Goal: Transaction & Acquisition: Purchase product/service

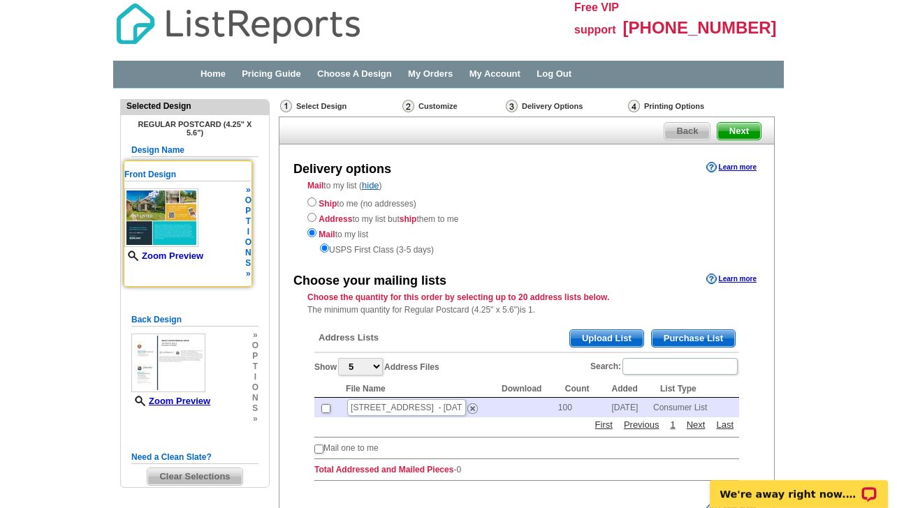
click at [184, 258] on link "Zoom Preview" at bounding box center [163, 256] width 79 height 10
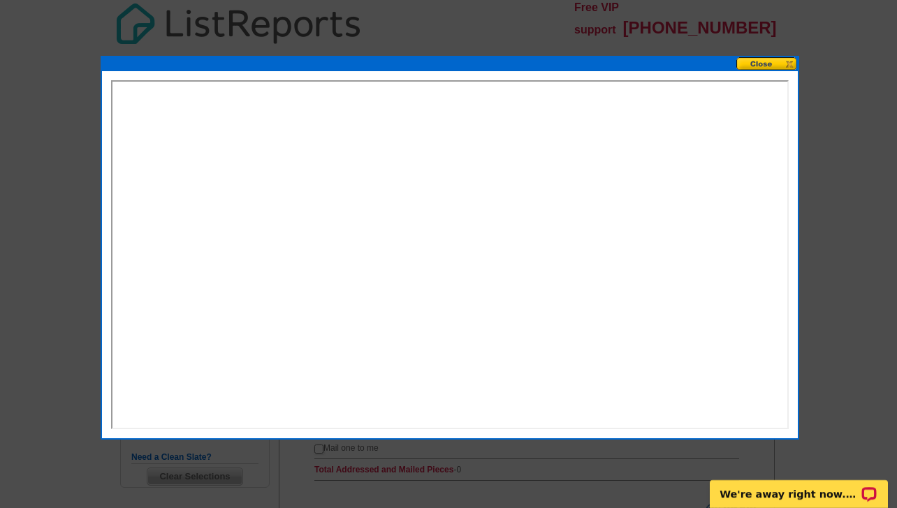
click at [760, 66] on button at bounding box center [766, 63] width 61 height 13
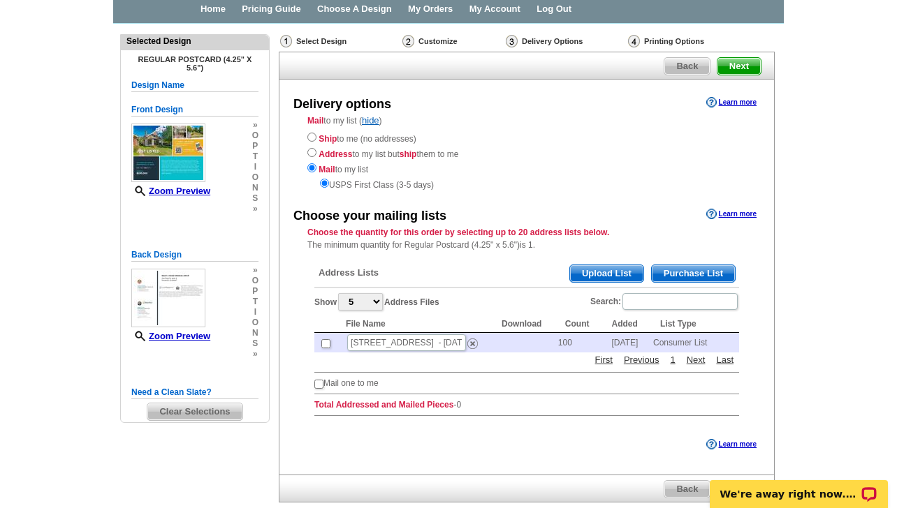
scroll to position [84, 0]
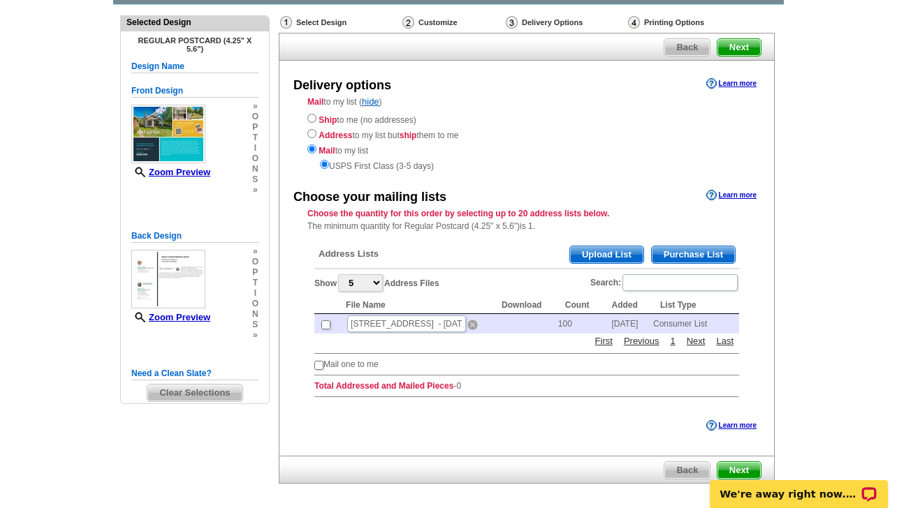
click at [472, 325] on img at bounding box center [472, 325] width 10 height 10
click at [709, 256] on span "Purchase List" at bounding box center [693, 255] width 83 height 17
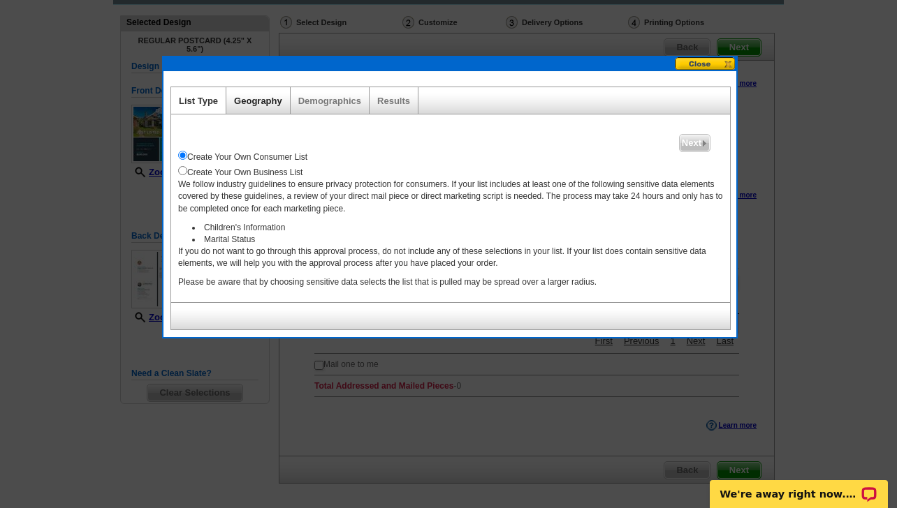
click at [255, 106] on link "Geography" at bounding box center [258, 101] width 48 height 10
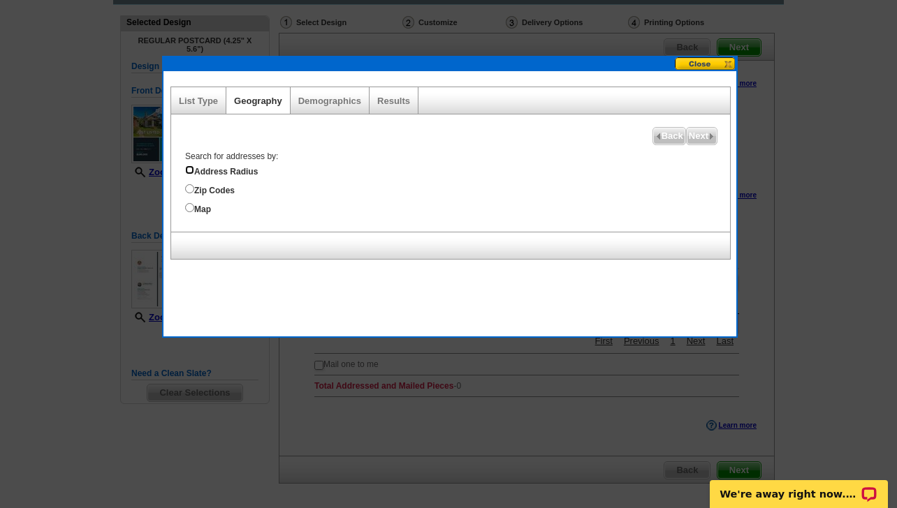
click at [191, 168] on input "Address Radius" at bounding box center [189, 170] width 9 height 9
radio input "true"
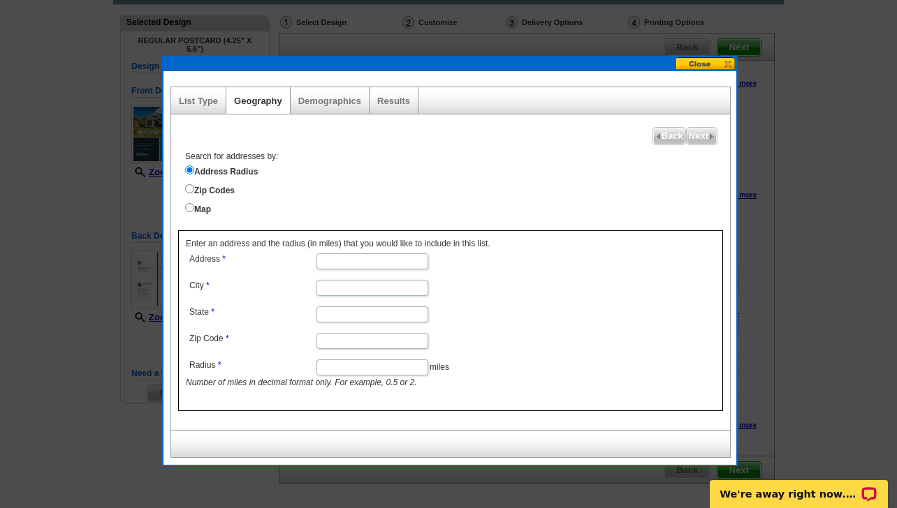
click at [388, 260] on input "Address" at bounding box center [372, 261] width 112 height 16
type input "15 N Webster Avenue"
click at [348, 291] on input "City" at bounding box center [372, 288] width 112 height 16
type input "Indianapolis"
click at [333, 312] on input "State" at bounding box center [372, 315] width 112 height 16
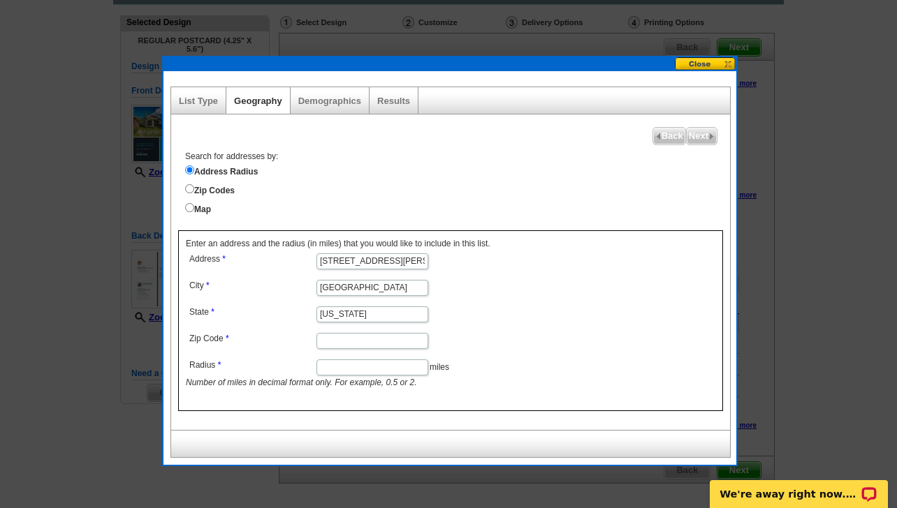
type input "[US_STATE]"
click at [324, 338] on input "Zip Code" at bounding box center [372, 341] width 112 height 16
type input "46219"
click at [388, 365] on input "Radius" at bounding box center [372, 368] width 112 height 16
type input "5"
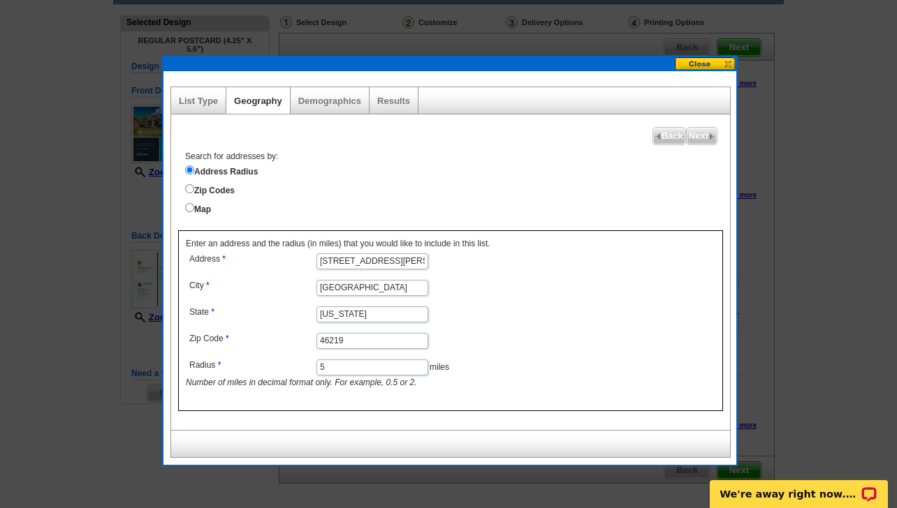
click at [553, 369] on dd "5 miles Number of miles in decimal format only. For example, 0.5 or 2." at bounding box center [372, 372] width 372 height 33
click at [388, 368] on input "5" at bounding box center [372, 368] width 112 height 16
type input "2"
click at [699, 138] on span "Next" at bounding box center [701, 136] width 30 height 17
select select
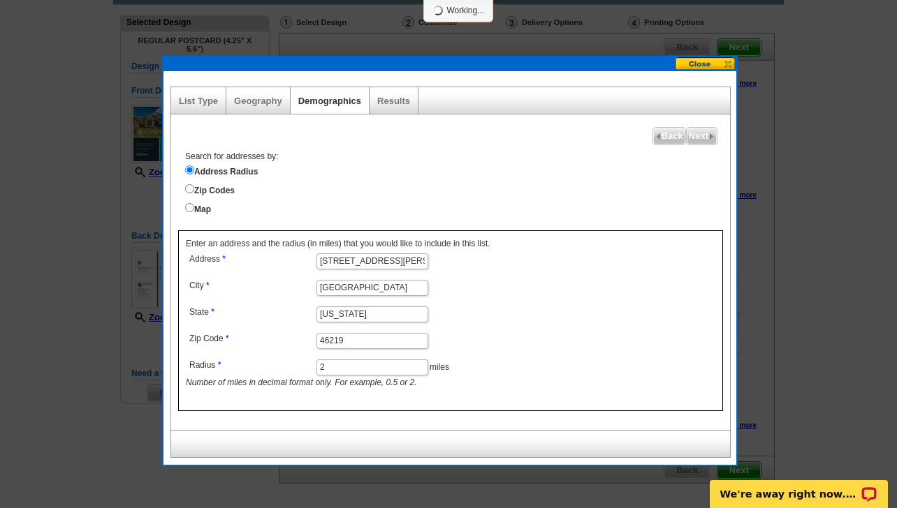
select select
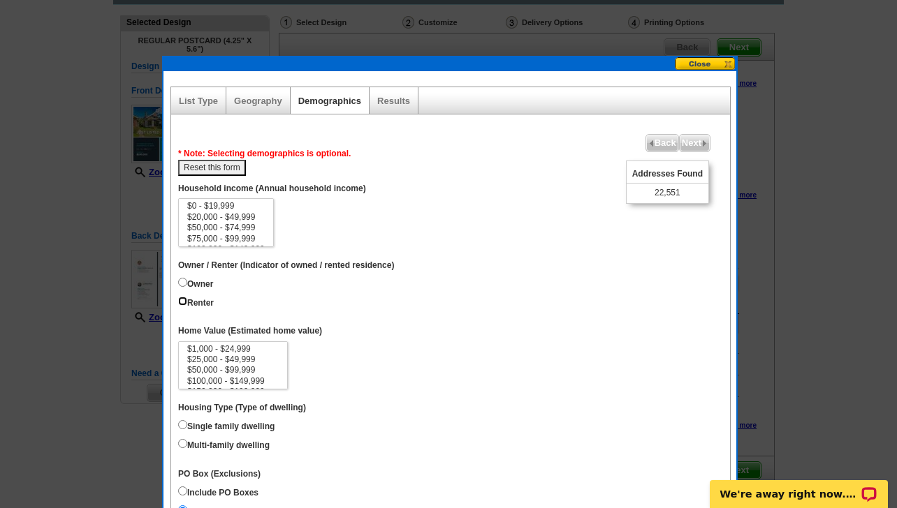
click at [182, 306] on input "Renter" at bounding box center [182, 301] width 9 height 9
radio input "true"
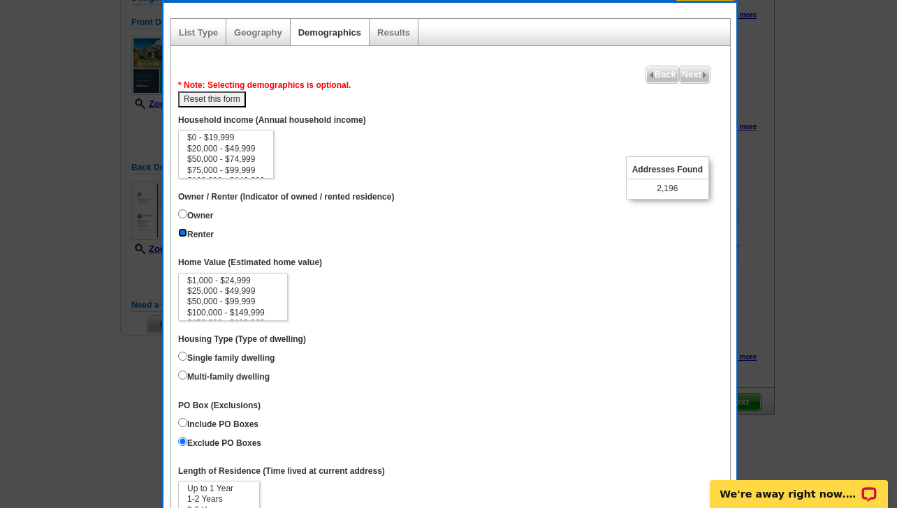
scroll to position [21, 0]
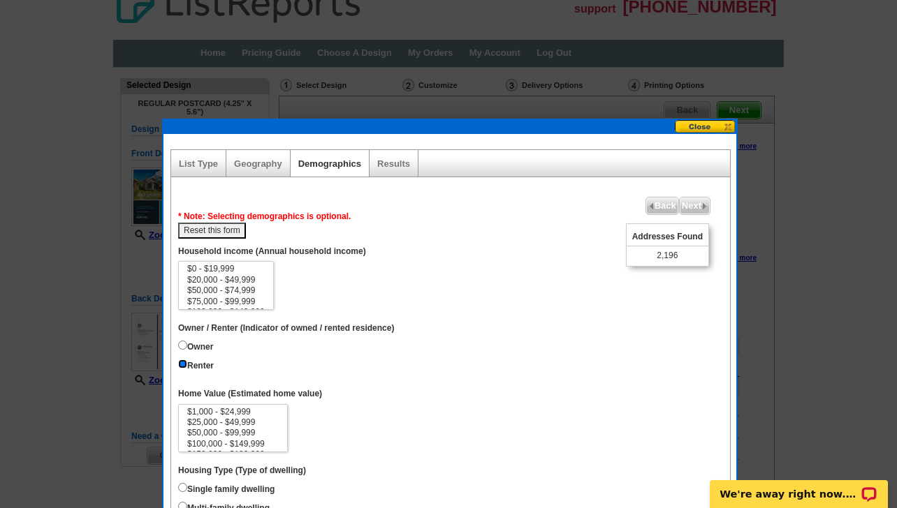
click at [183, 369] on input "Renter" at bounding box center [182, 364] width 9 height 9
click at [185, 369] on input "Renter" at bounding box center [182, 364] width 9 height 9
click at [224, 228] on button "Reset this form" at bounding box center [212, 231] width 68 height 16
select select
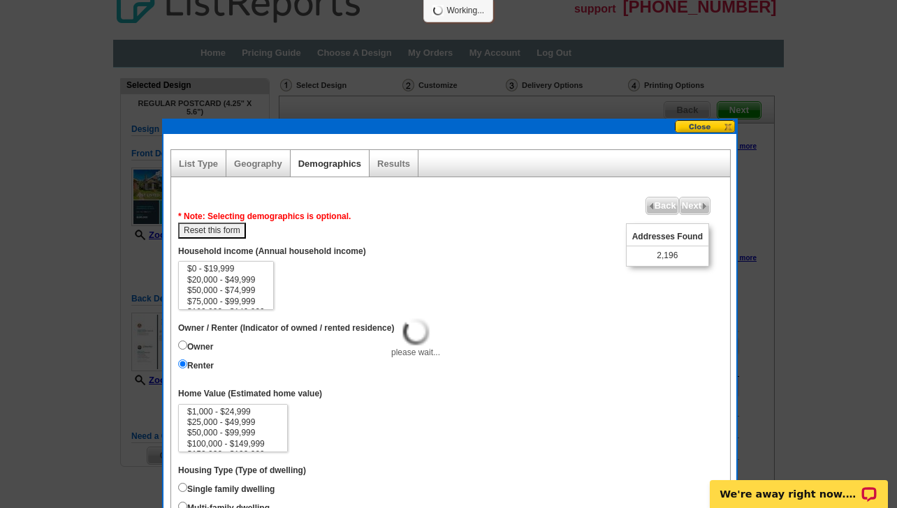
select select
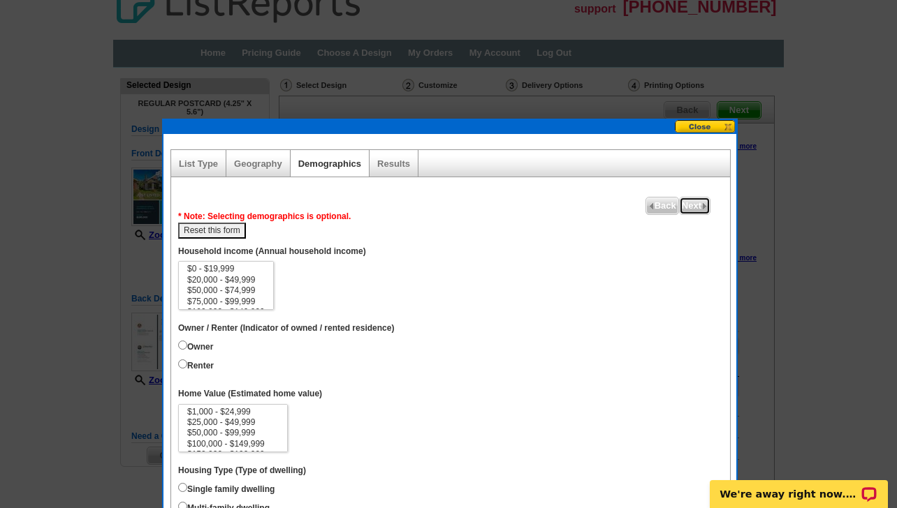
click at [699, 207] on span "Next" at bounding box center [694, 206] width 30 height 17
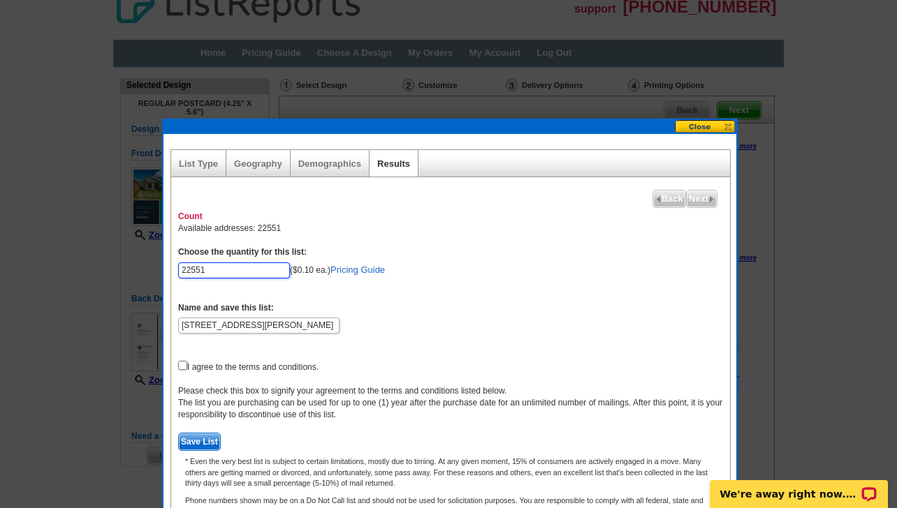
click at [251, 274] on input "22551" at bounding box center [234, 271] width 112 height 16
type input "100"
click at [445, 296] on form "Choose the quantity for this list: 100 ($0.10 ea.) Pricing Guide Name and save …" at bounding box center [450, 349] width 545 height 205
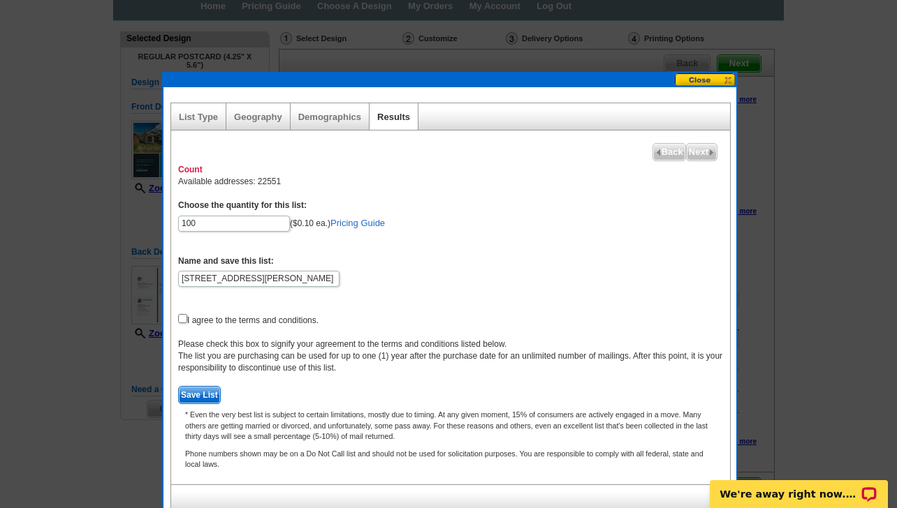
scroll to position [81, 0]
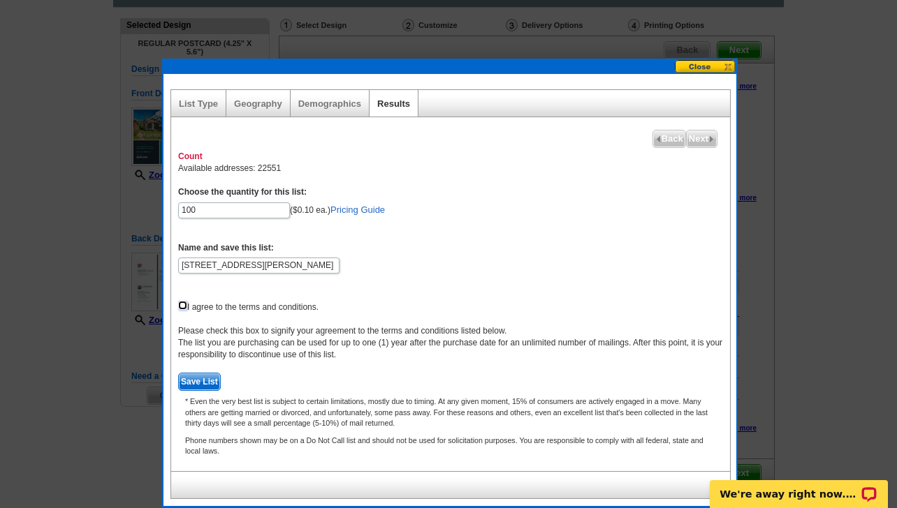
click at [179, 303] on input "checkbox" at bounding box center [182, 305] width 9 height 9
checkbox input "true"
click at [205, 384] on span "Save List" at bounding box center [199, 382] width 41 height 17
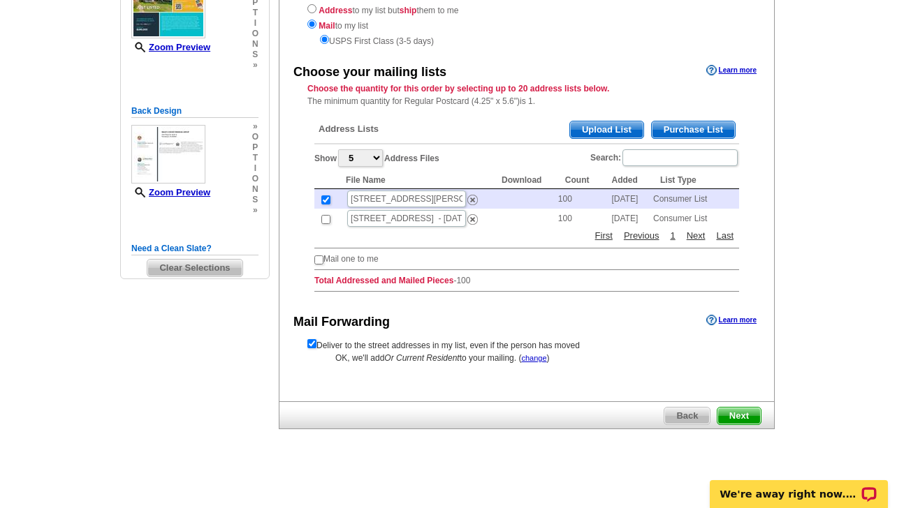
scroll to position [209, 0]
click at [733, 414] on span "Next" at bounding box center [738, 415] width 43 height 17
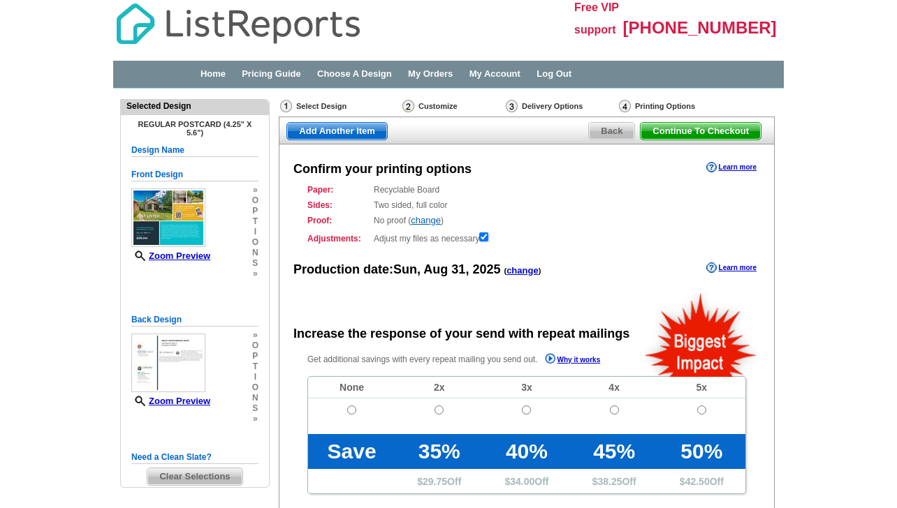
radio input "false"
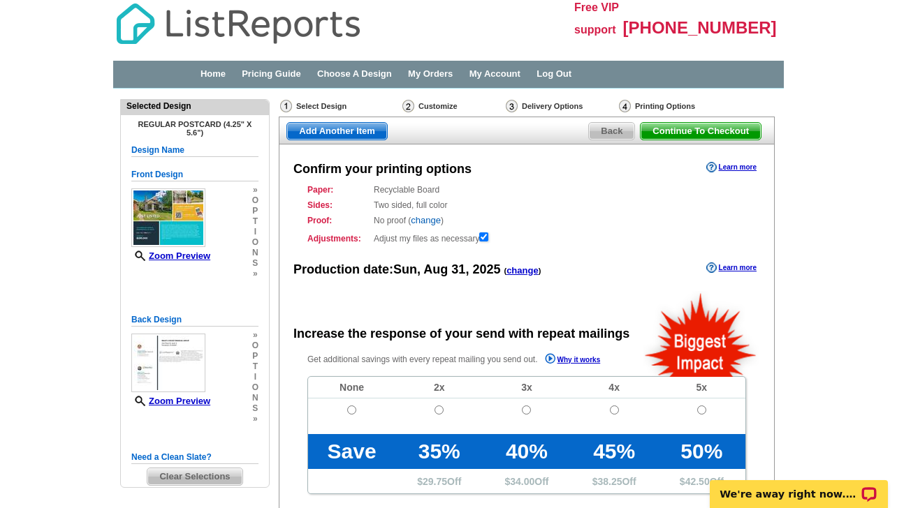
click at [435, 223] on link "change" at bounding box center [426, 220] width 30 height 10
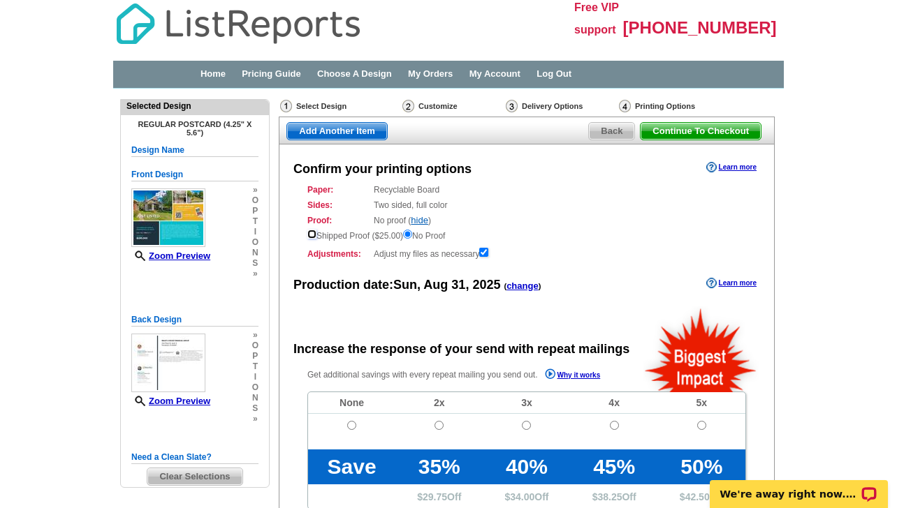
click at [310, 233] on input "radio" at bounding box center [311, 234] width 9 height 9
radio input "true"
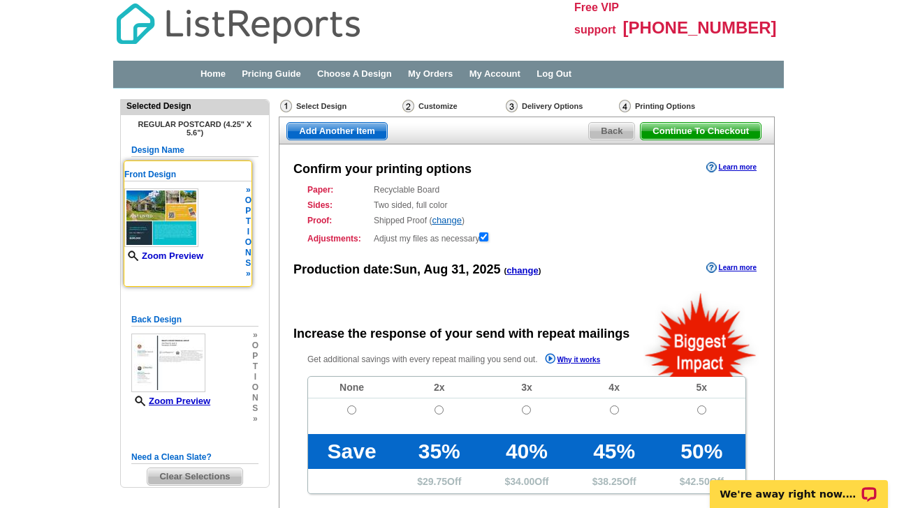
click at [194, 258] on link "Zoom Preview" at bounding box center [163, 256] width 79 height 10
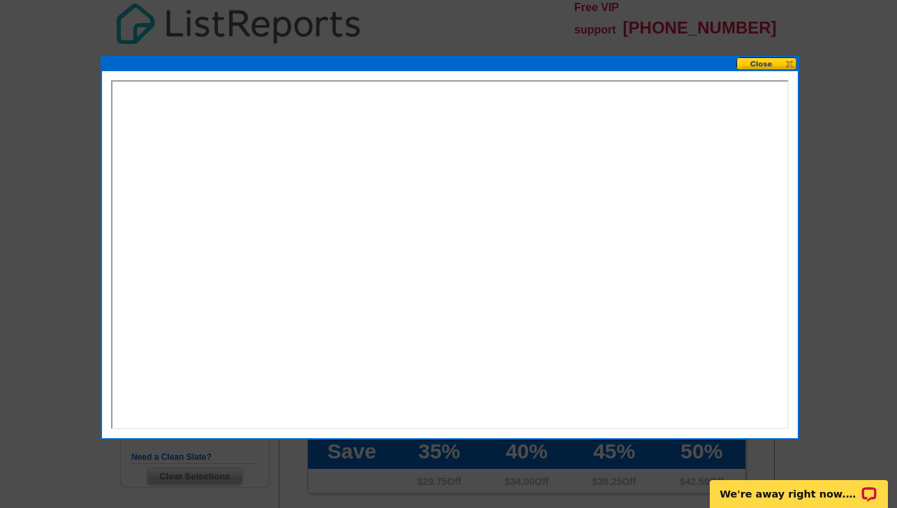
click at [757, 61] on button at bounding box center [766, 63] width 61 height 13
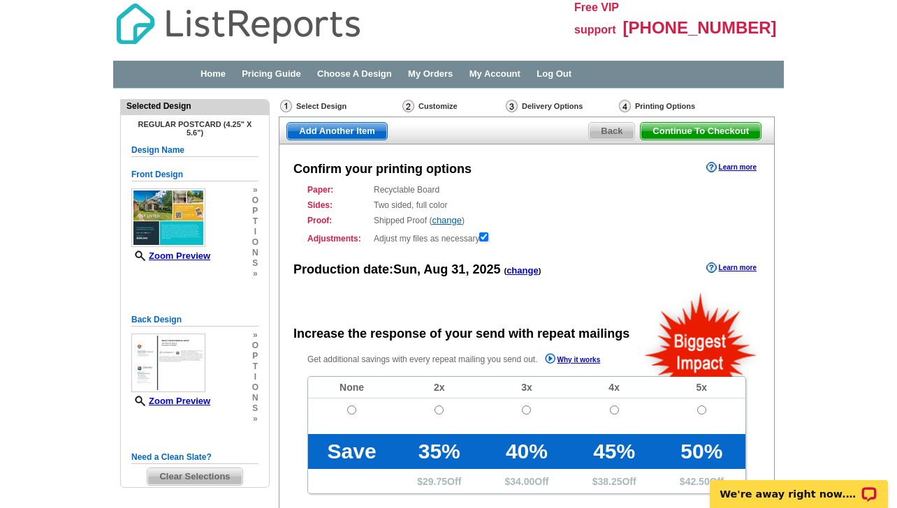
click at [703, 133] on span "Continue To Checkout" at bounding box center [700, 131] width 120 height 17
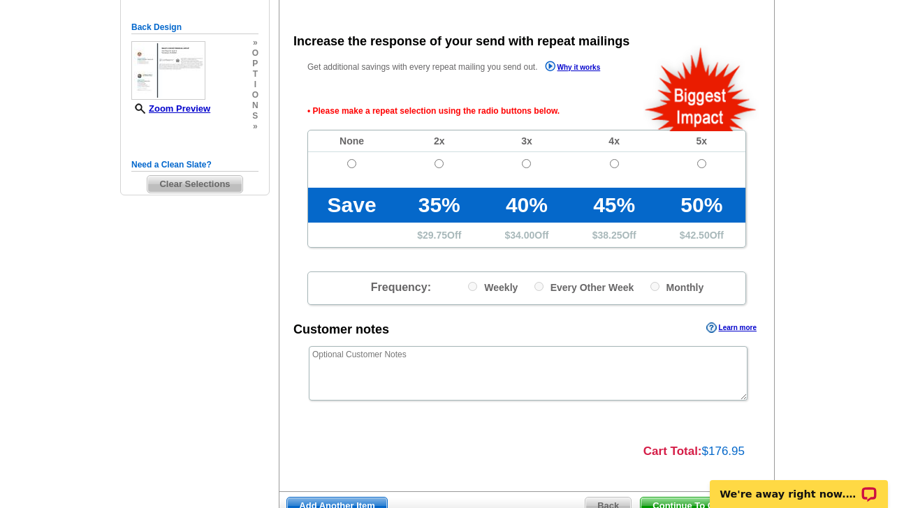
scroll to position [301, 0]
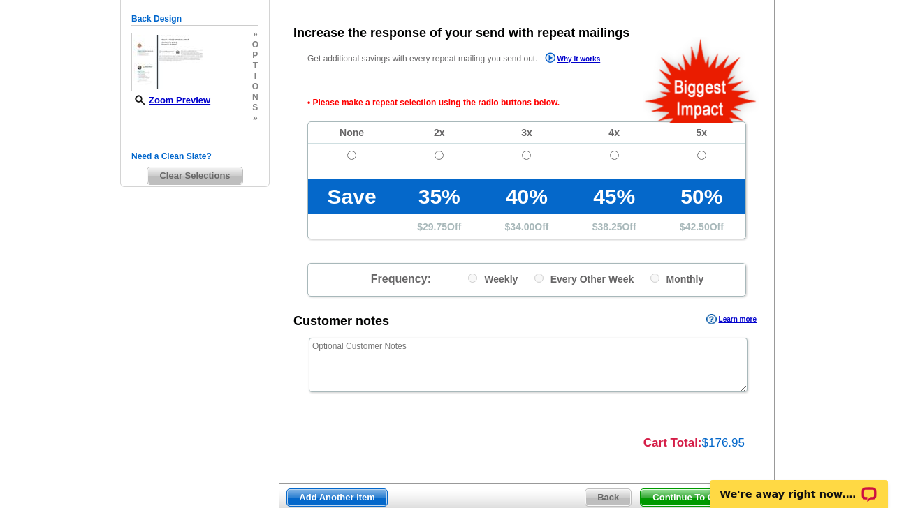
click at [352, 163] on td at bounding box center [351, 162] width 87 height 36
click at [352, 157] on input "radio" at bounding box center [351, 155] width 9 height 9
radio input "true"
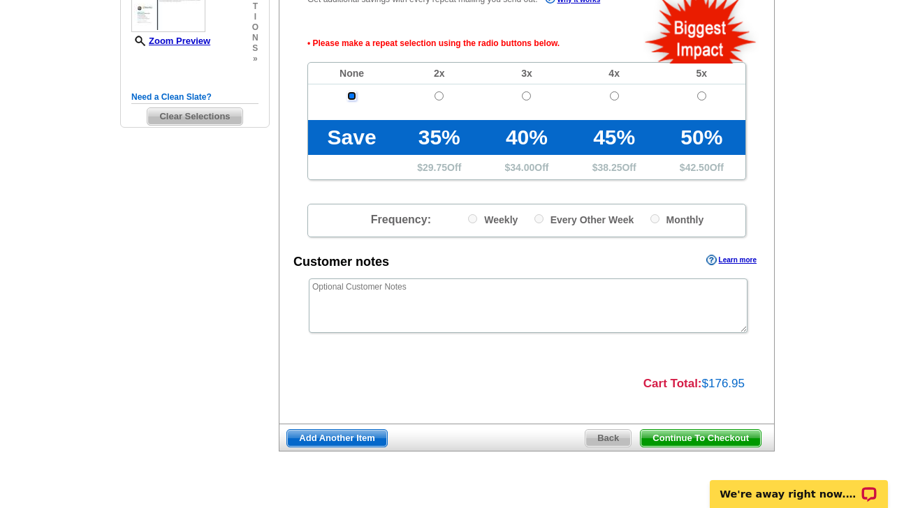
scroll to position [388, 0]
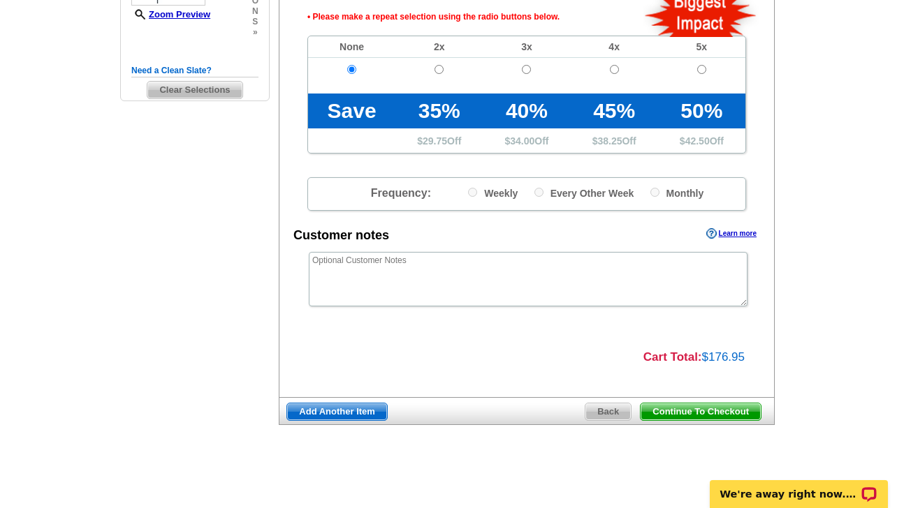
click at [729, 412] on span "Continue To Checkout" at bounding box center [700, 412] width 120 height 17
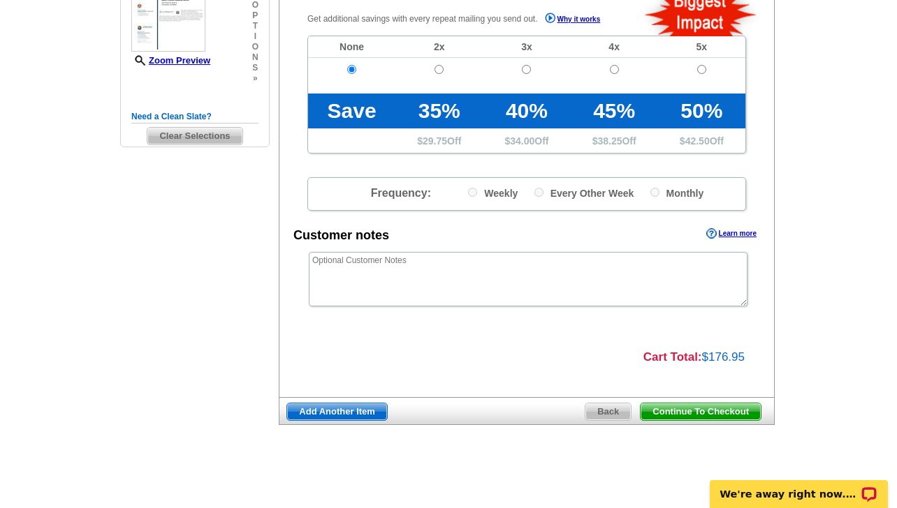
scroll to position [341, 0]
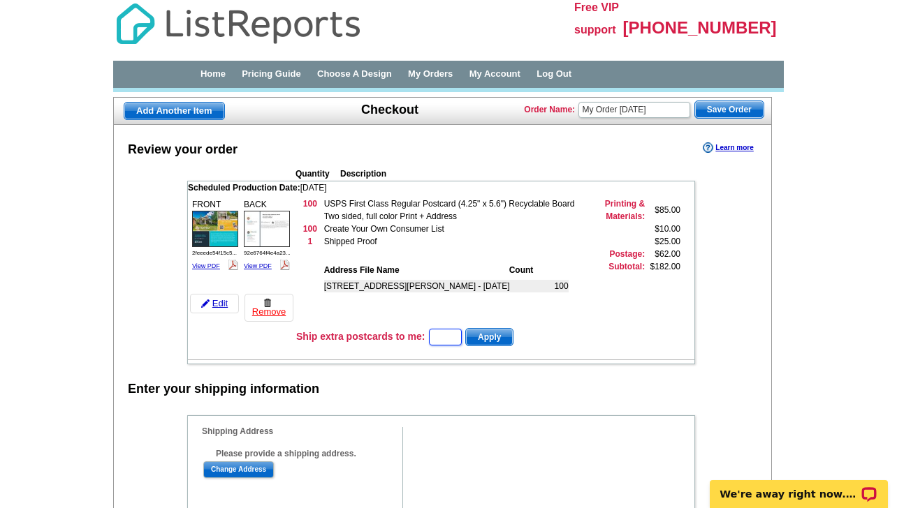
click at [446, 337] on input "text" at bounding box center [445, 337] width 33 height 17
type input "1"
click at [493, 334] on span "Apply" at bounding box center [489, 337] width 47 height 17
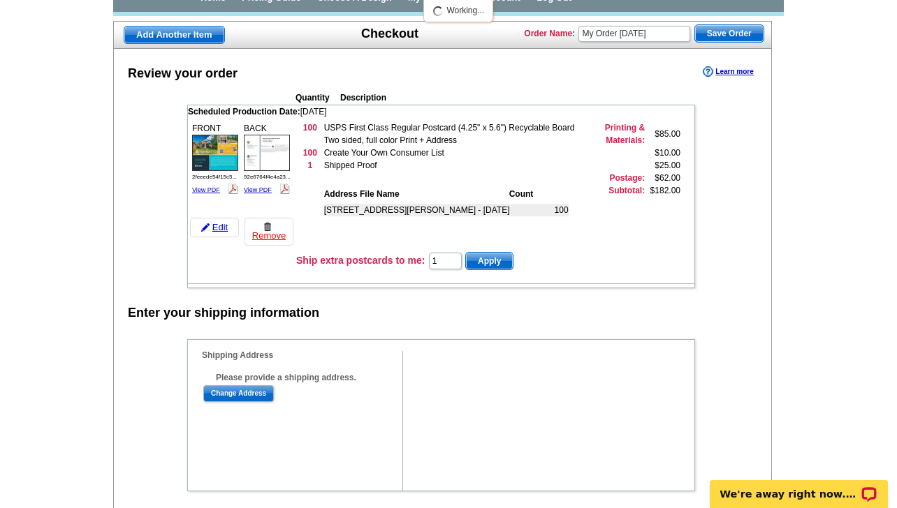
scroll to position [78, 0]
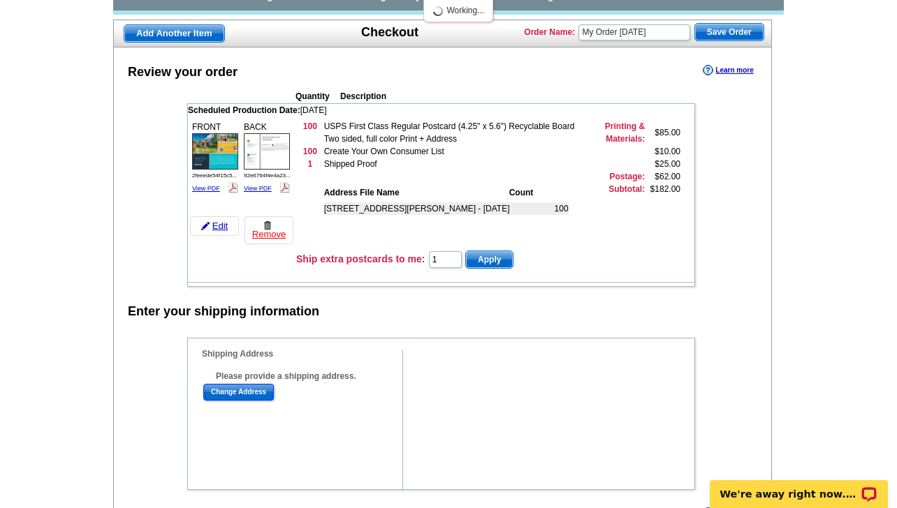
click at [247, 397] on input "Change Address" at bounding box center [238, 392] width 71 height 17
